Goal: Task Accomplishment & Management: Use online tool/utility

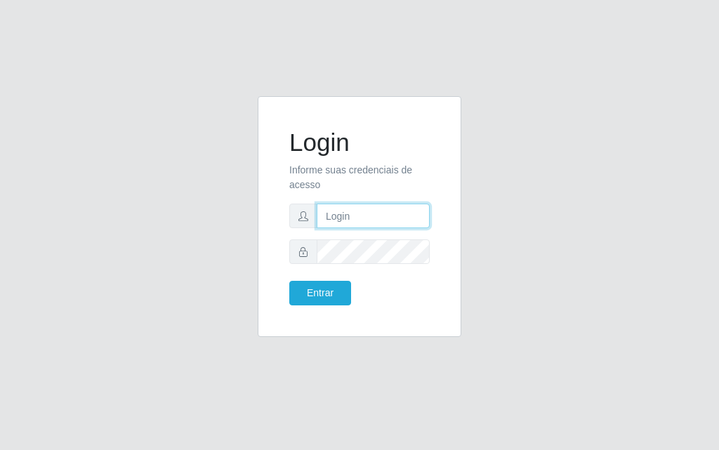
drag, startPoint x: 0, startPoint y: 0, endPoint x: 354, endPoint y: 215, distance: 414.3
click at [354, 215] on input "text" at bounding box center [373, 216] width 113 height 25
type input "luiz@divinofogao"
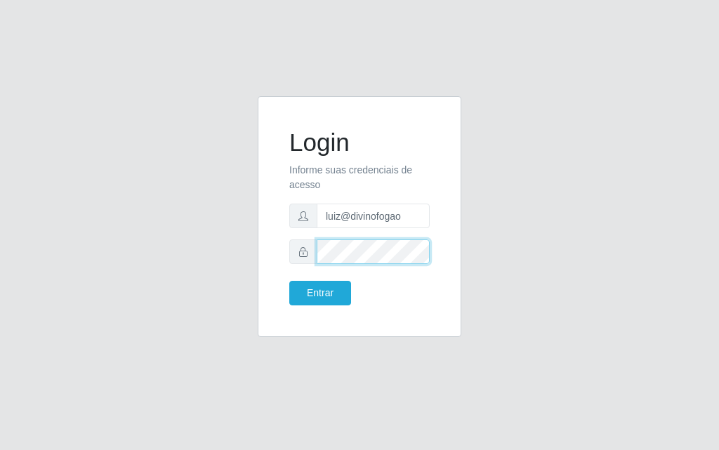
click at [289, 281] on button "Entrar" at bounding box center [320, 293] width 62 height 25
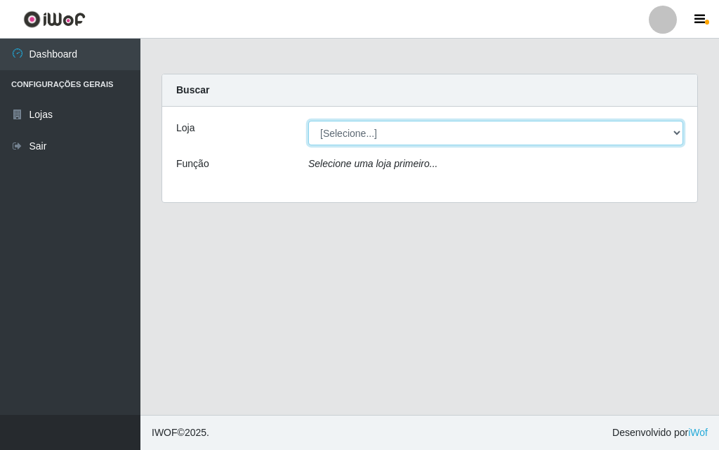
drag, startPoint x: 349, startPoint y: 130, endPoint x: 353, endPoint y: 145, distance: 15.3
click at [349, 130] on select "[Selecione...] Divino Fogão - [GEOGRAPHIC_DATA]" at bounding box center [495, 133] width 375 height 25
select select "499"
click at [308, 121] on select "[Selecione...] Divino Fogão - [GEOGRAPHIC_DATA]" at bounding box center [495, 133] width 375 height 25
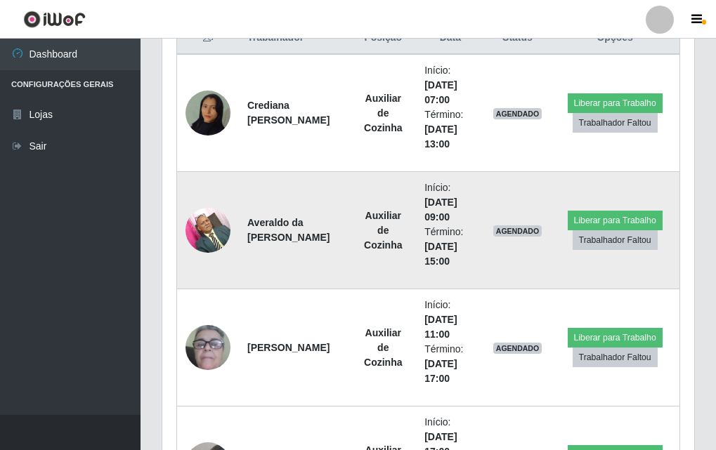
scroll to position [632, 0]
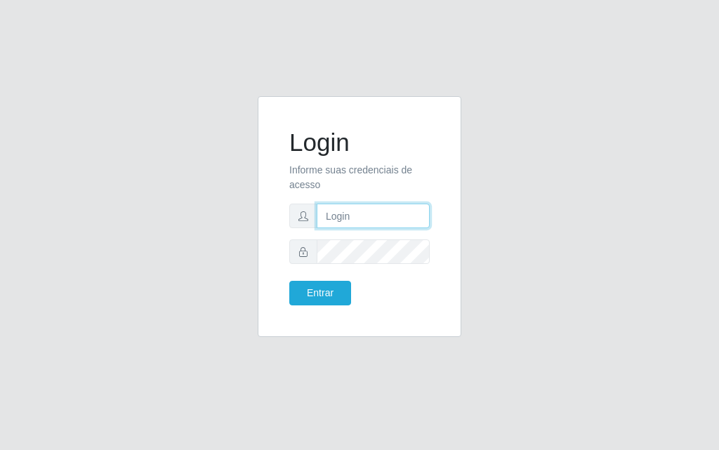
click at [346, 213] on input "text" at bounding box center [373, 216] width 113 height 25
type input "luiz@divinofogao"
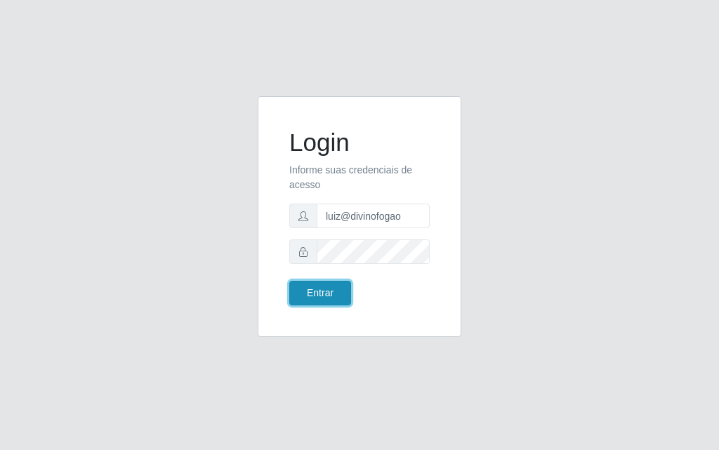
click at [305, 303] on button "Entrar" at bounding box center [320, 293] width 62 height 25
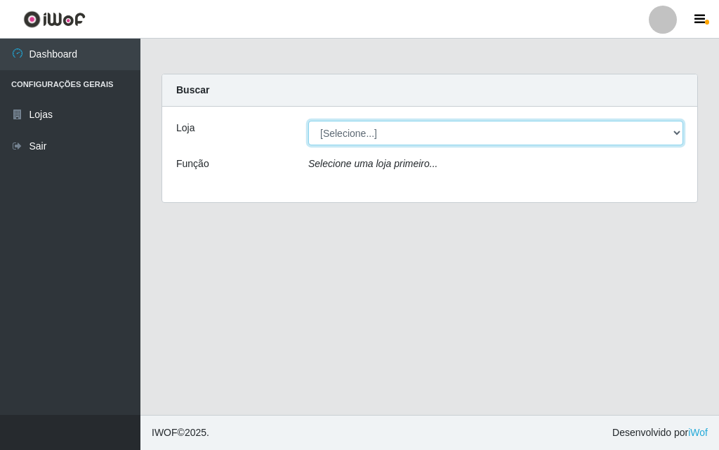
click at [648, 129] on select "[Selecione...] Divino Fogão - [GEOGRAPHIC_DATA]" at bounding box center [495, 133] width 375 height 25
select select "499"
click at [308, 121] on select "[Selecione...] Divino Fogão - [GEOGRAPHIC_DATA]" at bounding box center [495, 133] width 375 height 25
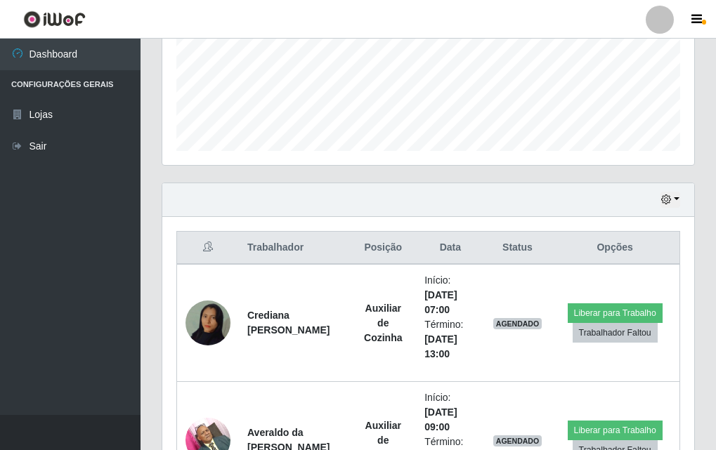
scroll to position [422, 0]
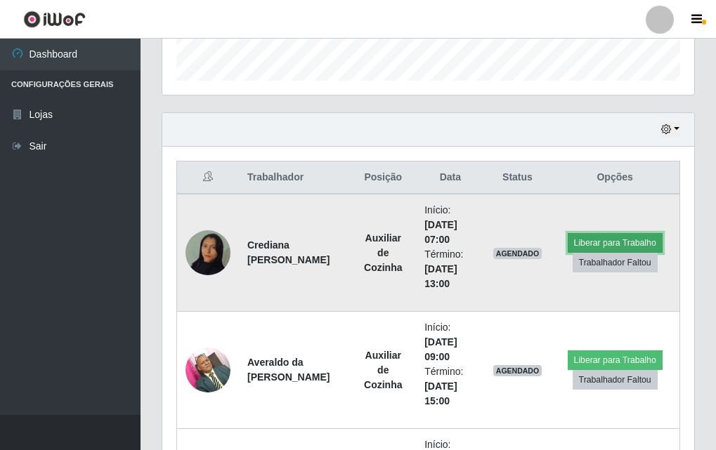
click at [653, 241] on button "Liberar para Trabalho" at bounding box center [615, 243] width 95 height 20
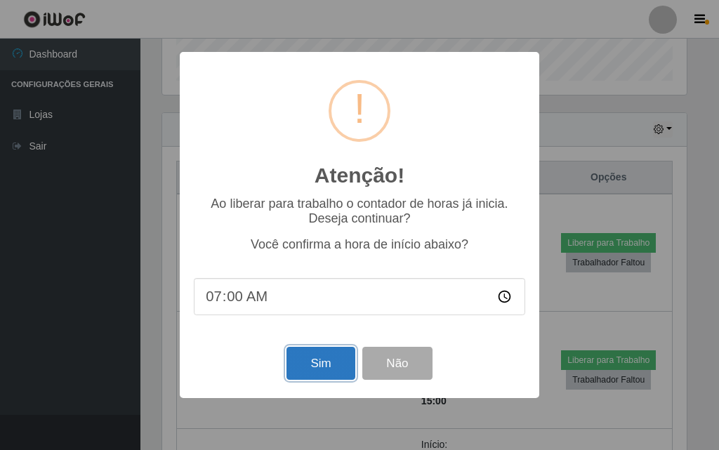
click at [339, 362] on button "Sim" at bounding box center [321, 363] width 68 height 33
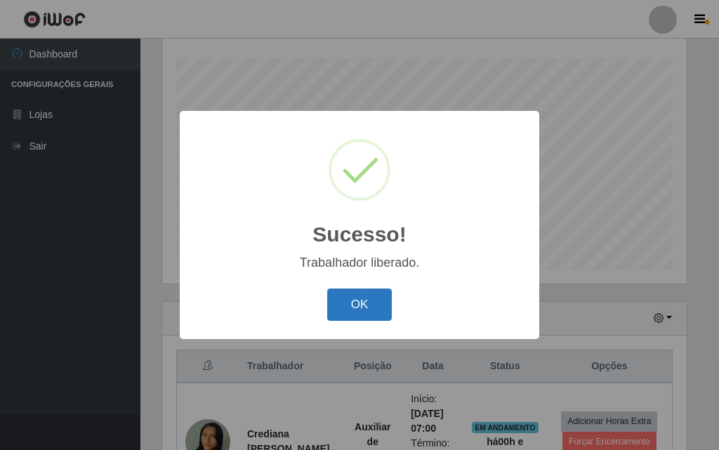
click at [353, 313] on button "OK" at bounding box center [359, 305] width 65 height 33
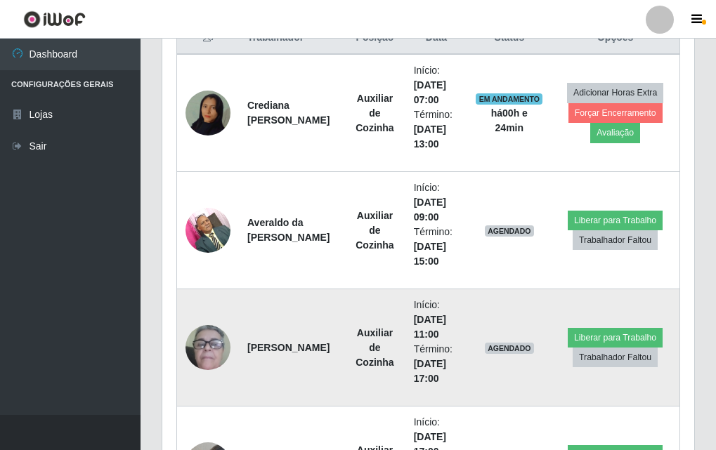
scroll to position [632, 0]
